Goal: Task Accomplishment & Management: Use online tool/utility

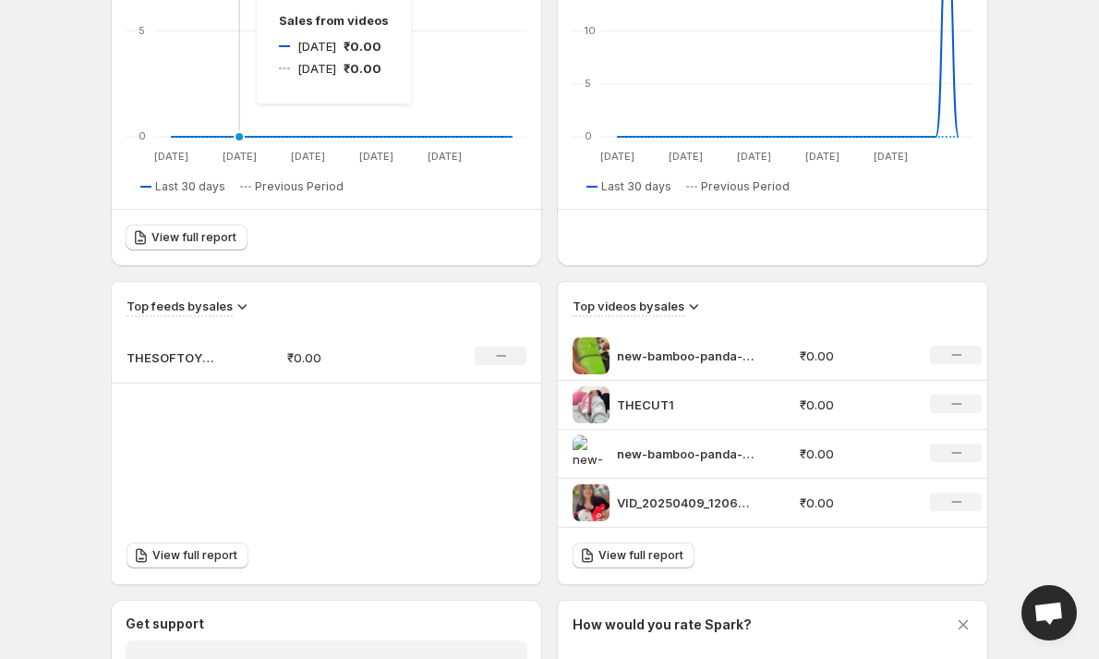
scroll to position [370, 0]
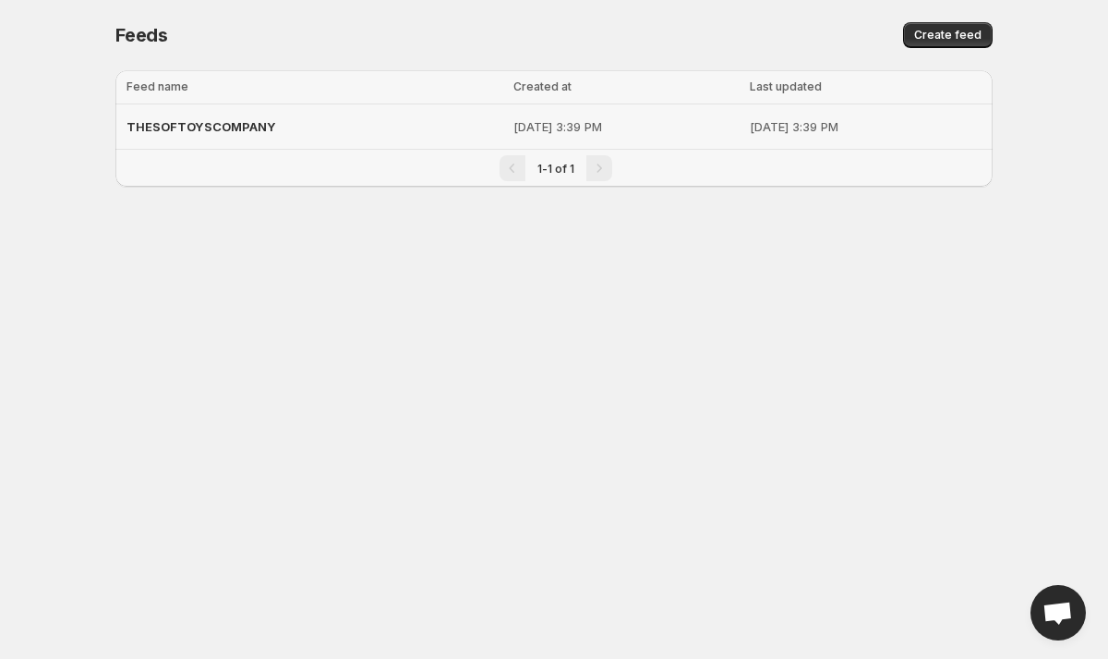
click at [514, 122] on p "[DATE] 3:39 PM" at bounding box center [626, 126] width 224 height 18
click at [245, 129] on span "THESOFTOYSCOMPANY" at bounding box center [202, 126] width 150 height 15
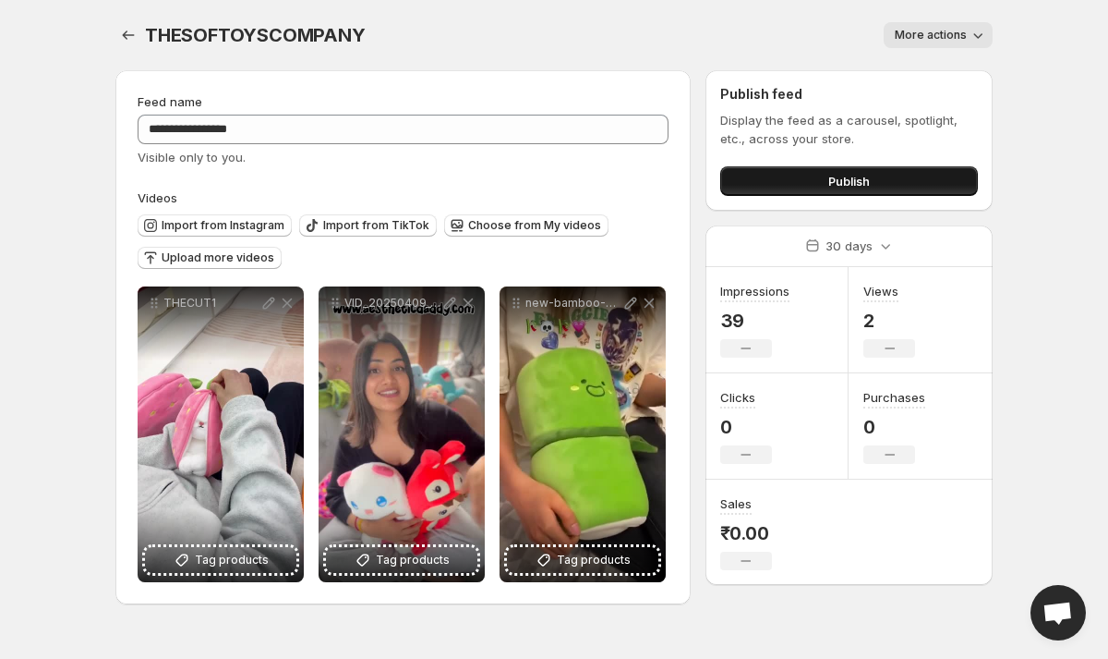
click at [778, 174] on button "Publish" at bounding box center [849, 181] width 258 height 30
